Goal: Information Seeking & Learning: Learn about a topic

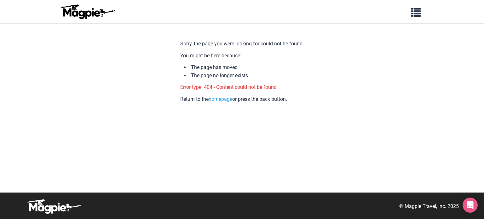
drag, startPoint x: 118, startPoint y: 0, endPoint x: 141, endPoint y: 65, distance: 68.4
click at [141, 65] on body "Problems we solve Products Content Management and Distribution Magpie for Resel…" at bounding box center [242, 109] width 484 height 219
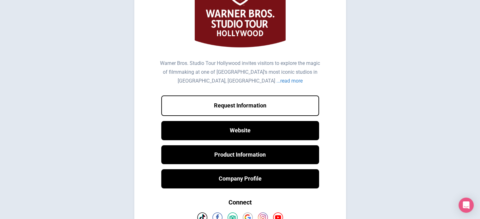
scroll to position [48, 0]
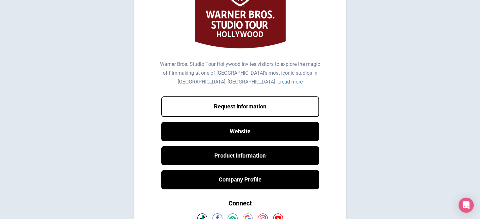
click at [276, 83] on div "...read more" at bounding box center [289, 82] width 26 height 6
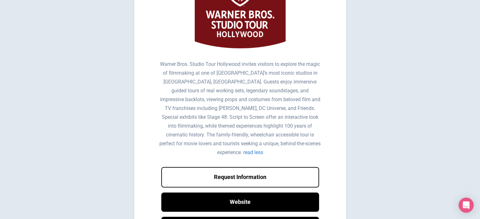
click at [357, 120] on body "Warner Bros. Studio Tour Hollywood invites visitors to explore the magic of fil…" at bounding box center [240, 140] width 480 height 363
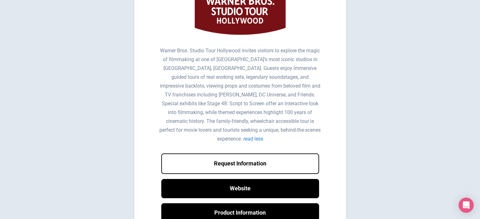
scroll to position [63, 0]
